Goal: Information Seeking & Learning: Learn about a topic

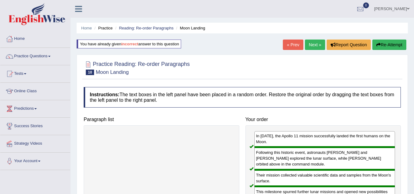
click at [315, 43] on link "Next »" at bounding box center [315, 45] width 20 height 10
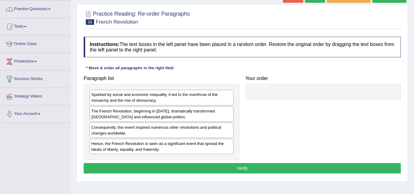
scroll to position [49, 0]
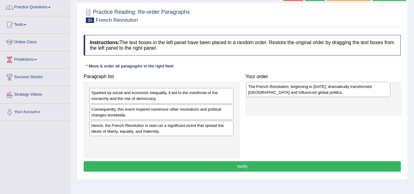
drag, startPoint x: 210, startPoint y: 110, endPoint x: 367, endPoint y: 87, distance: 158.6
click at [367, 87] on div "The French Revolution, beginning in [DATE], dramatically transformed [GEOGRAPHI…" at bounding box center [318, 89] width 144 height 15
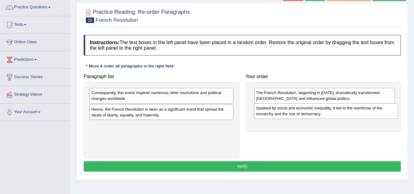
drag, startPoint x: 213, startPoint y: 98, endPoint x: 378, endPoint y: 113, distance: 165.3
click at [378, 113] on div "Sparked by social and economic inequality, it led to the overthrow of the monar…" at bounding box center [326, 110] width 144 height 15
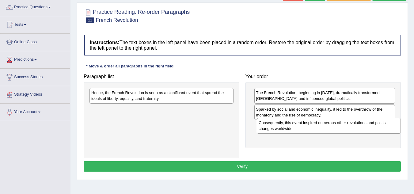
drag, startPoint x: 207, startPoint y: 92, endPoint x: 374, endPoint y: 122, distance: 169.8
click at [374, 122] on div "Consequently, this event inspired numerous other revolutions and political chan…" at bounding box center [329, 125] width 144 height 15
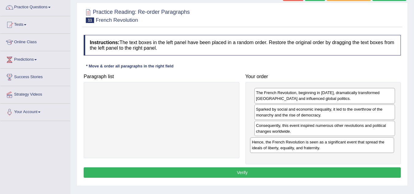
drag, startPoint x: 171, startPoint y: 94, endPoint x: 331, endPoint y: 143, distance: 167.4
click at [331, 143] on div "Hence, the French Revolution is seen as a significant event that spread the ide…" at bounding box center [322, 144] width 144 height 15
click at [258, 175] on button "Verify" at bounding box center [242, 172] width 317 height 10
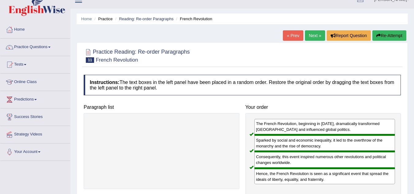
scroll to position [0, 0]
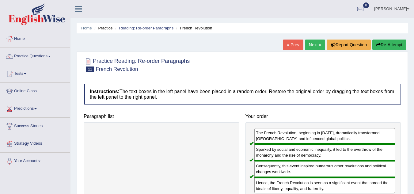
click at [314, 44] on link "Next »" at bounding box center [315, 45] width 20 height 10
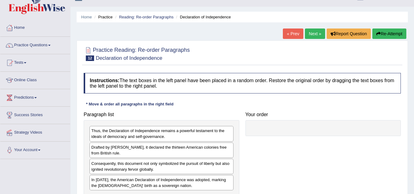
click at [414, 183] on html "Toggle navigation Home Practice Questions Speaking Practice Read Aloud Repeat S…" at bounding box center [207, 86] width 414 height 194
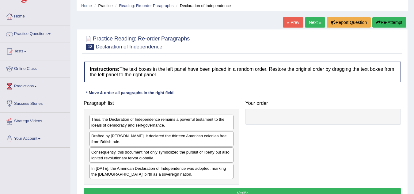
scroll to position [25, 0]
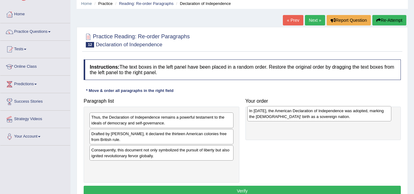
drag, startPoint x: 194, startPoint y: 170, endPoint x: 352, endPoint y: 114, distance: 167.3
click at [352, 114] on div "In 1776, the American Declaration of Independence was adopted, marking the Unit…" at bounding box center [319, 113] width 144 height 15
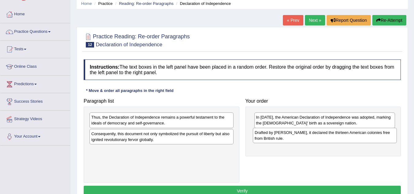
drag, startPoint x: 220, startPoint y: 134, endPoint x: 383, endPoint y: 133, distance: 163.4
click at [383, 133] on div "Drafted by Thomas Jefferson, it declared the thirteen American colonies free fr…" at bounding box center [325, 135] width 144 height 15
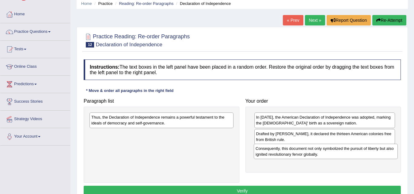
drag, startPoint x: 196, startPoint y: 139, endPoint x: 358, endPoint y: 153, distance: 162.7
click at [358, 153] on div "Consequently, this document not only symbolized the pursuit of liberty but also…" at bounding box center [326, 151] width 144 height 15
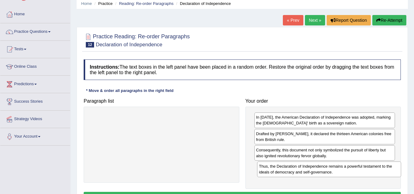
drag, startPoint x: 200, startPoint y: 118, endPoint x: 367, endPoint y: 166, distance: 173.9
click at [367, 166] on div "Thus, the Declaration of Independence remains a powerful testament to the ideal…" at bounding box center [329, 169] width 144 height 15
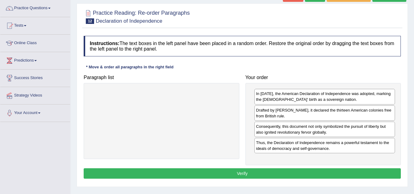
scroll to position [49, 0]
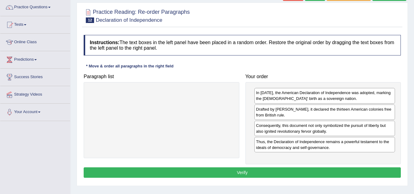
click at [314, 174] on button "Verify" at bounding box center [242, 172] width 317 height 10
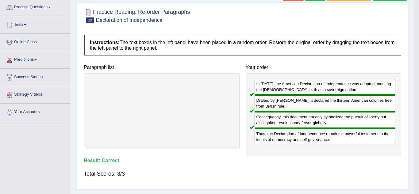
click at [314, 145] on body "Toggle navigation Home Practice Questions Speaking Practice Read Aloud Repeat S…" at bounding box center [209, 48] width 419 height 194
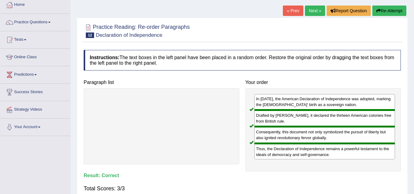
scroll to position [25, 0]
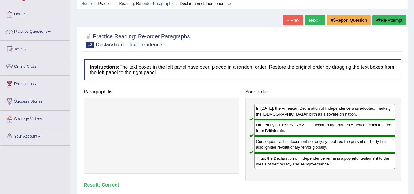
click at [318, 17] on link "Next »" at bounding box center [315, 20] width 20 height 10
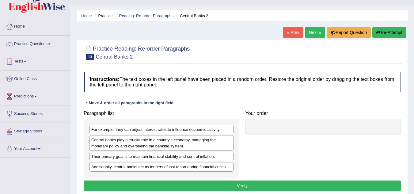
scroll to position [25, 0]
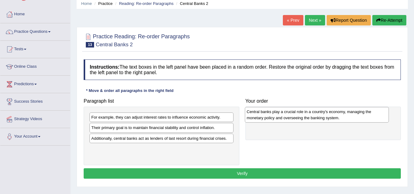
drag, startPoint x: 181, startPoint y: 134, endPoint x: 337, endPoint y: 118, distance: 156.2
click at [337, 118] on div "Central banks play a crucial role in a country's economy, managing the monetary…" at bounding box center [317, 114] width 144 height 15
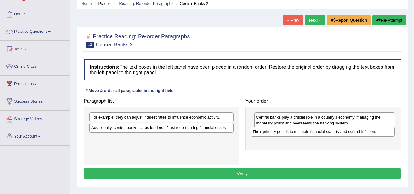
drag, startPoint x: 214, startPoint y: 128, endPoint x: 376, endPoint y: 132, distance: 162.5
click at [376, 132] on div "Their primary goal is to maintain financial stability and control inflation." at bounding box center [323, 132] width 144 height 10
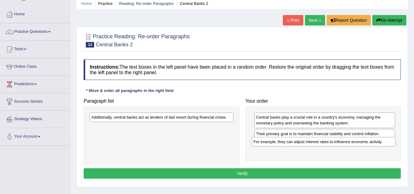
drag, startPoint x: 220, startPoint y: 114, endPoint x: 382, endPoint y: 139, distance: 164.0
click at [382, 139] on div "For example, they can adjust interest rates to influence economic activity." at bounding box center [324, 142] width 144 height 10
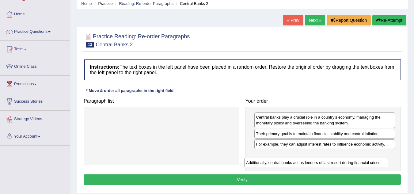
drag, startPoint x: 226, startPoint y: 118, endPoint x: 387, endPoint y: 161, distance: 166.9
click at [387, 161] on div "Additionally, central banks act as lenders of last resort during financial cris…" at bounding box center [316, 163] width 144 height 10
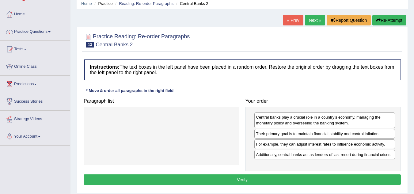
click at [314, 180] on button "Verify" at bounding box center [242, 179] width 317 height 10
